Goal: Find specific page/section

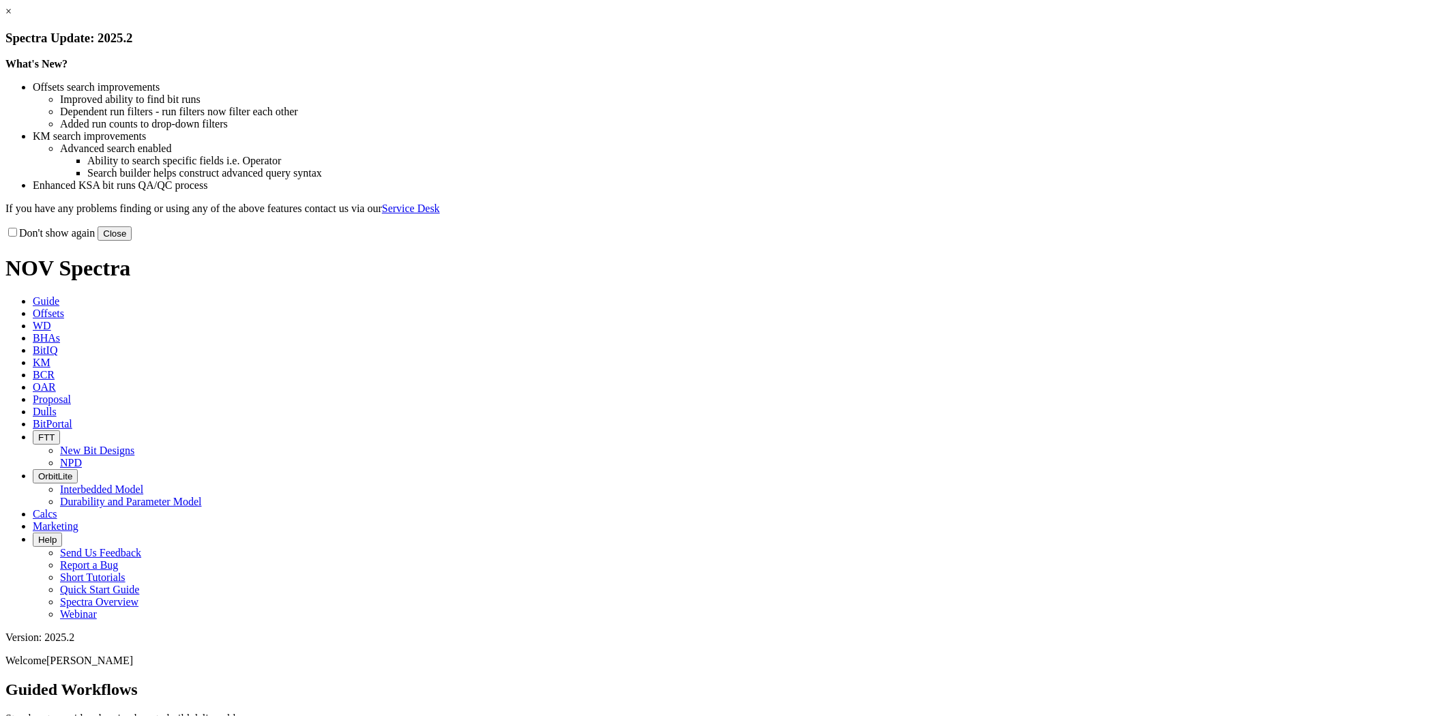
click at [132, 241] on button "Close" at bounding box center [115, 233] width 34 height 14
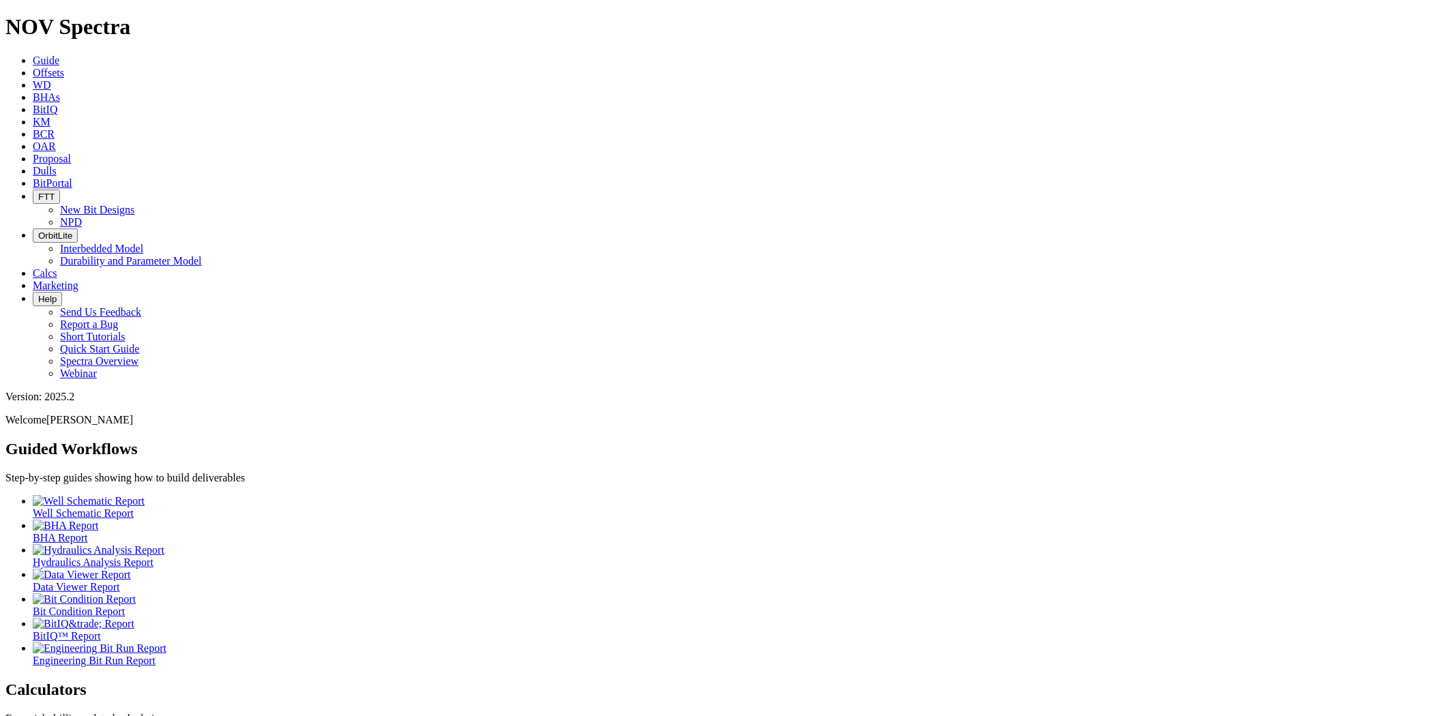
click at [57, 165] on span "Dulls" at bounding box center [45, 171] width 24 height 12
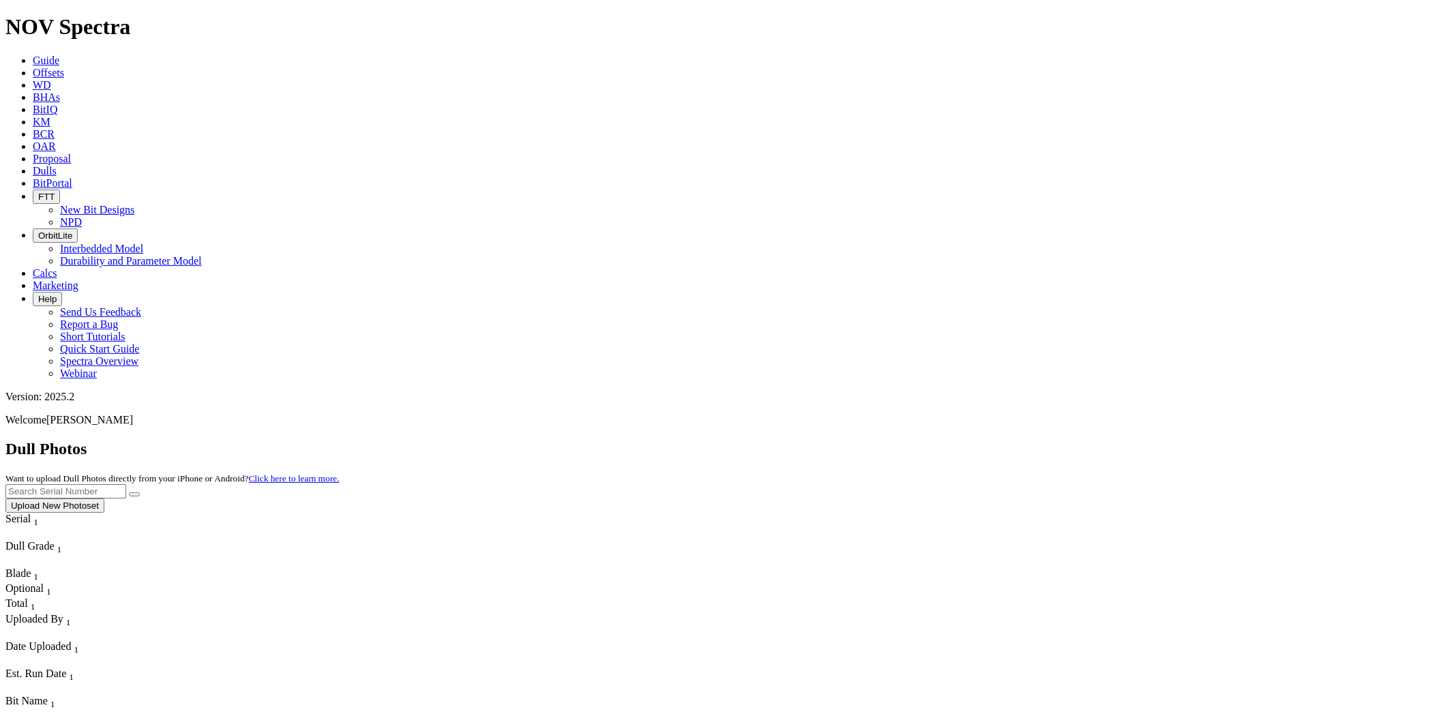
click at [126, 484] on input "text" at bounding box center [65, 491] width 121 height 14
click at [129, 492] on button "submit" at bounding box center [134, 494] width 11 height 4
type input "A"
click at [1229, 524] on div "No results found." at bounding box center [727, 530] width 1444 height 12
